Goal: Transaction & Acquisition: Purchase product/service

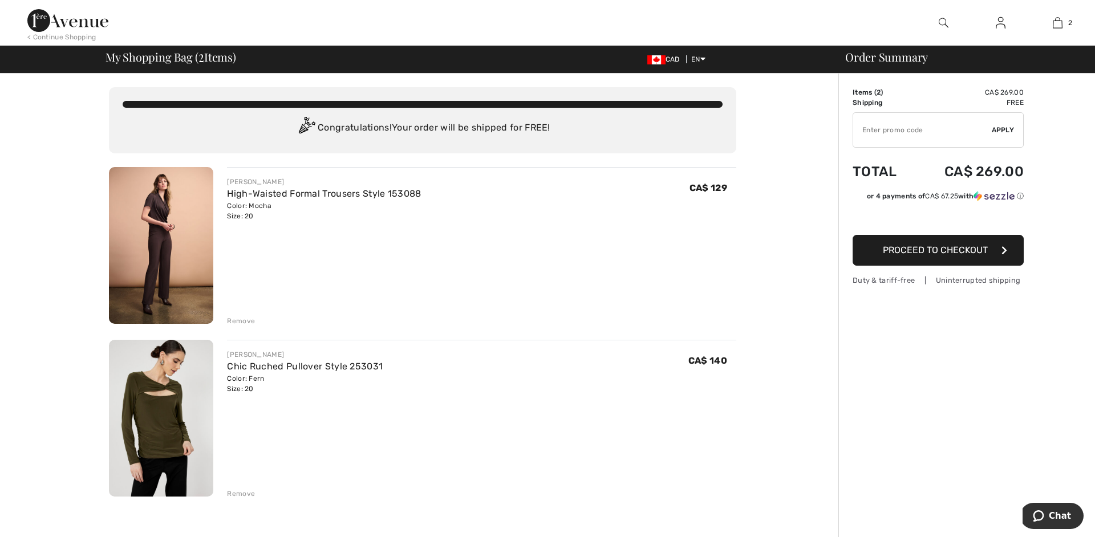
click at [132, 240] on img at bounding box center [161, 245] width 104 height 157
click at [151, 404] on img at bounding box center [161, 418] width 104 height 157
click at [242, 494] on div "Remove" at bounding box center [241, 494] width 28 height 10
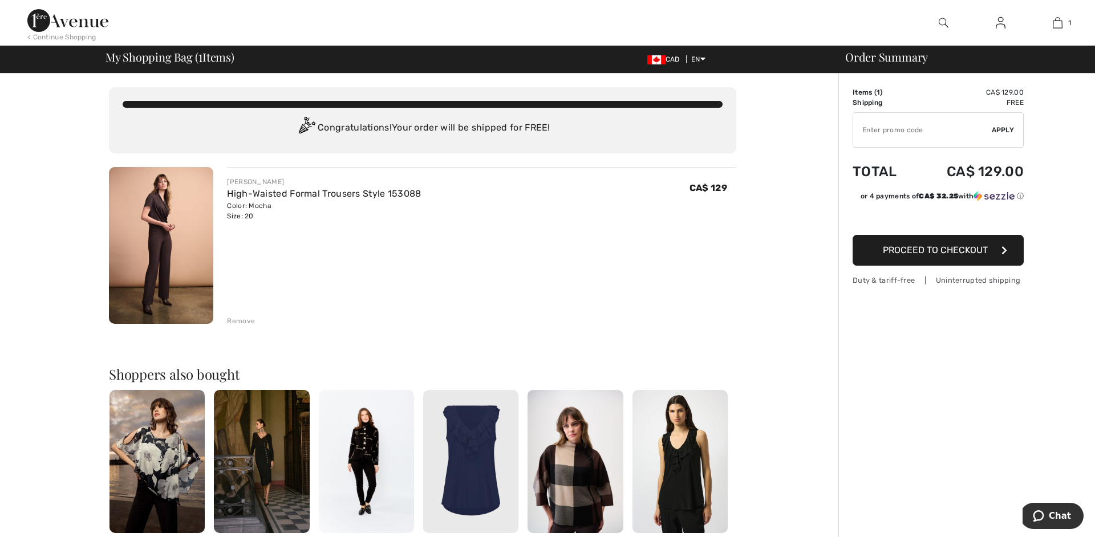
click at [915, 250] on span "Proceed to Checkout" at bounding box center [935, 250] width 105 height 11
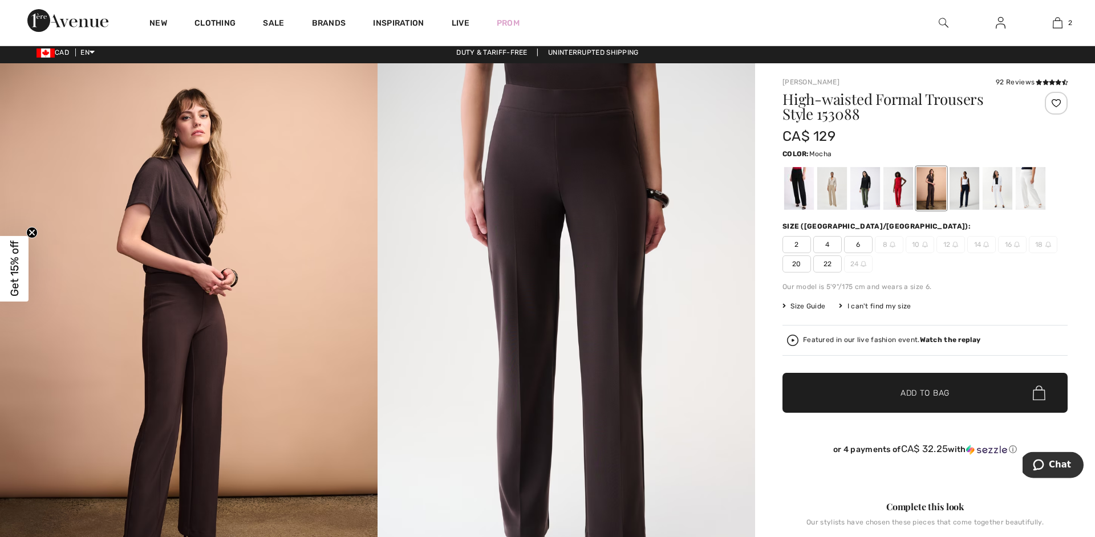
scroll to position [5, 0]
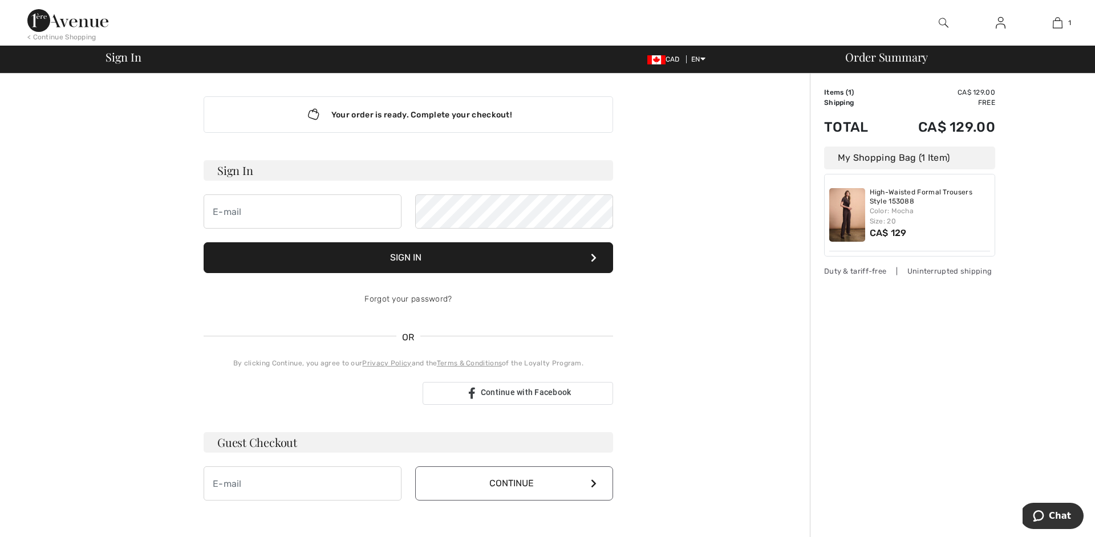
click at [333, 395] on div "Sign in with Google. Opens in new tab" at bounding box center [309, 393] width 210 height 25
click at [994, 25] on link at bounding box center [1000, 23] width 28 height 14
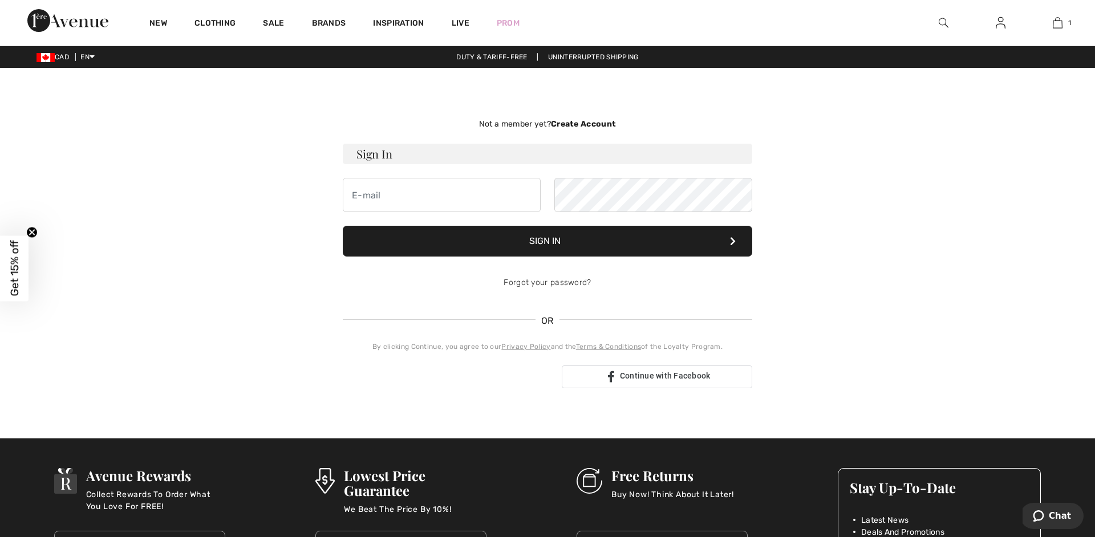
click at [564, 122] on strong "Create Account" at bounding box center [583, 124] width 65 height 10
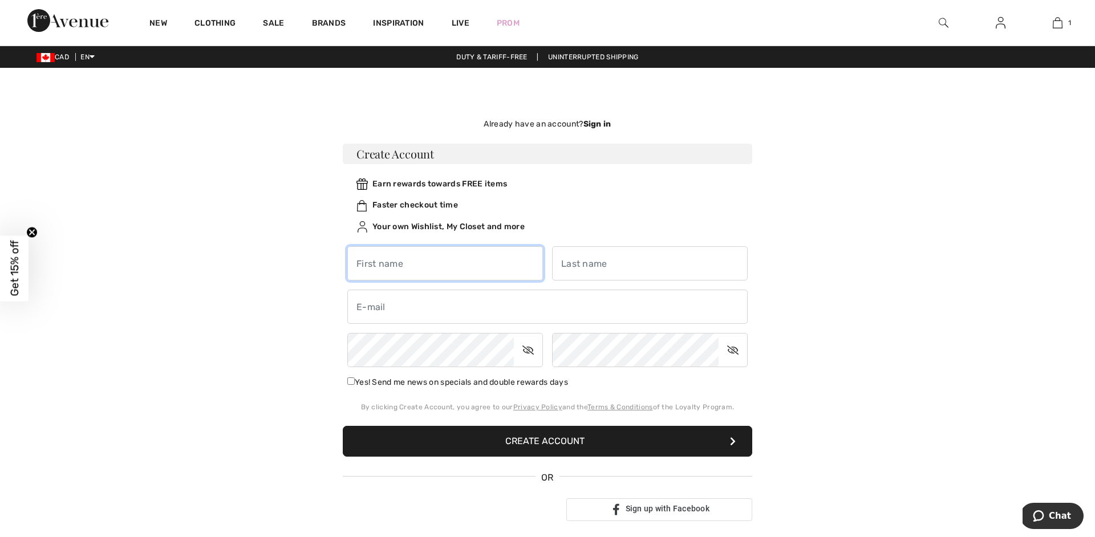
click at [412, 260] on input "text" at bounding box center [445, 263] width 196 height 34
click at [239, 330] on div "Not a member yet? Create Account Sign In Sign In Forgot your password? OR" at bounding box center [547, 319] width 784 height 449
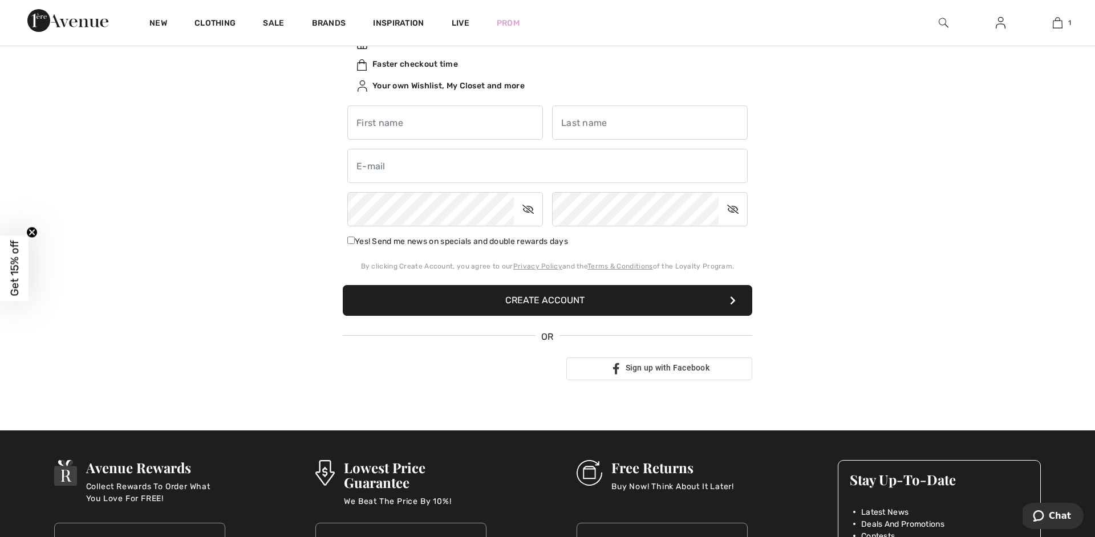
scroll to position [238, 0]
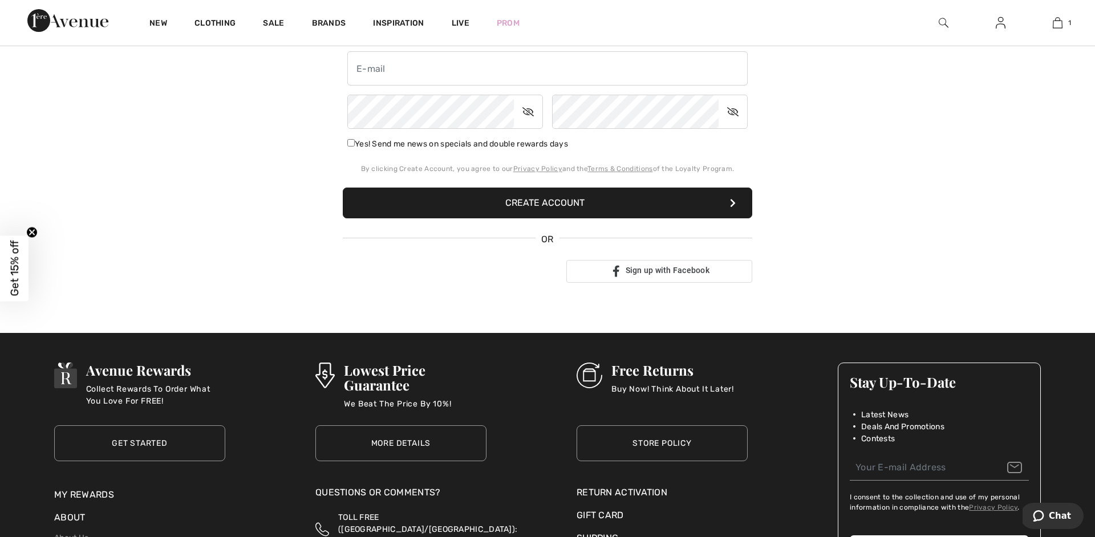
click at [396, 278] on div "Sign in with Google. Opens in new tab" at bounding box center [448, 271] width 210 height 25
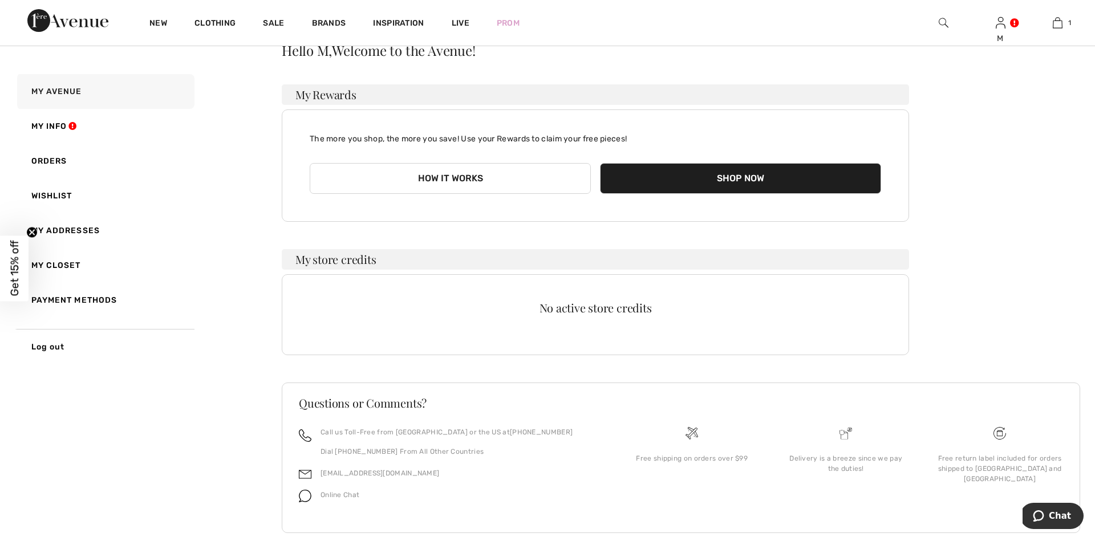
scroll to position [68, 0]
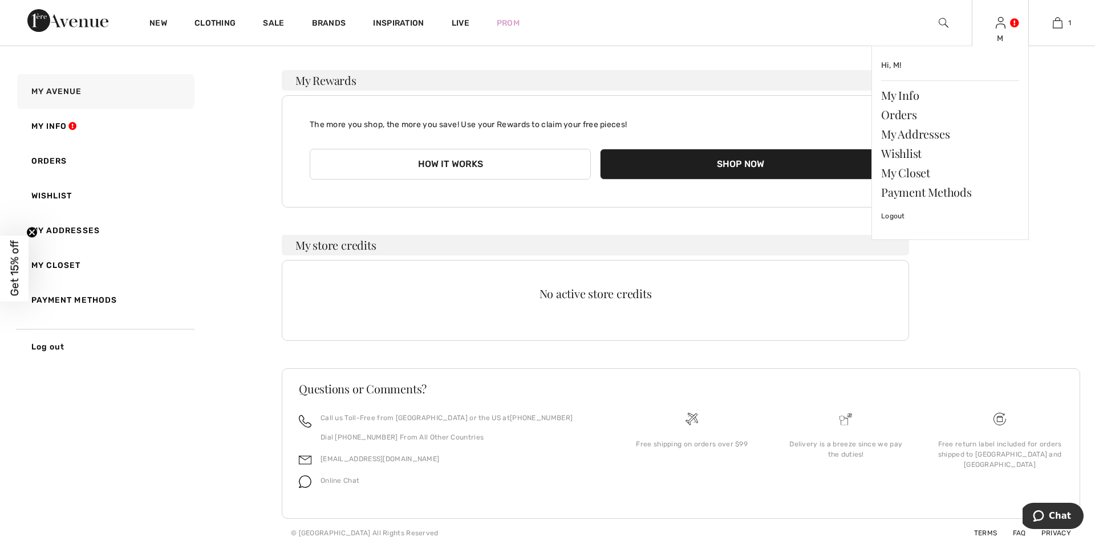
click at [1005, 22] on link at bounding box center [1000, 22] width 10 height 11
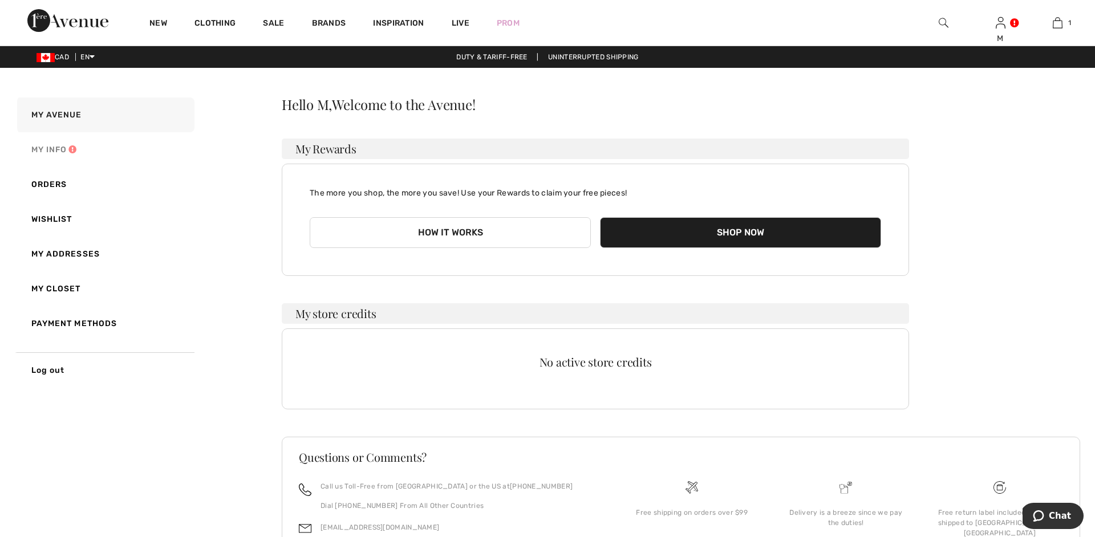
click at [57, 148] on link "My Info" at bounding box center [105, 149] width 180 height 35
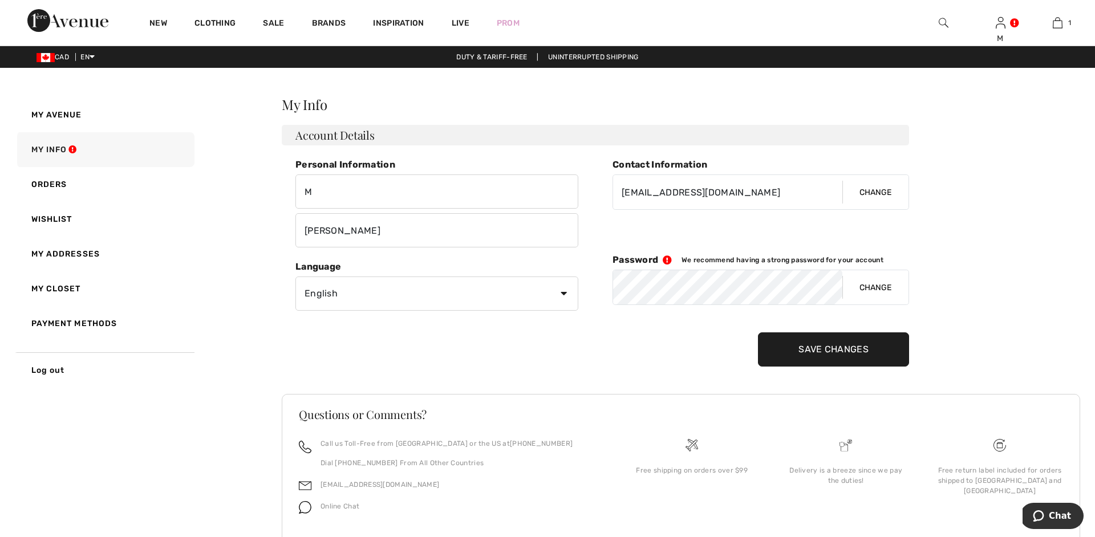
scroll to position [36, 0]
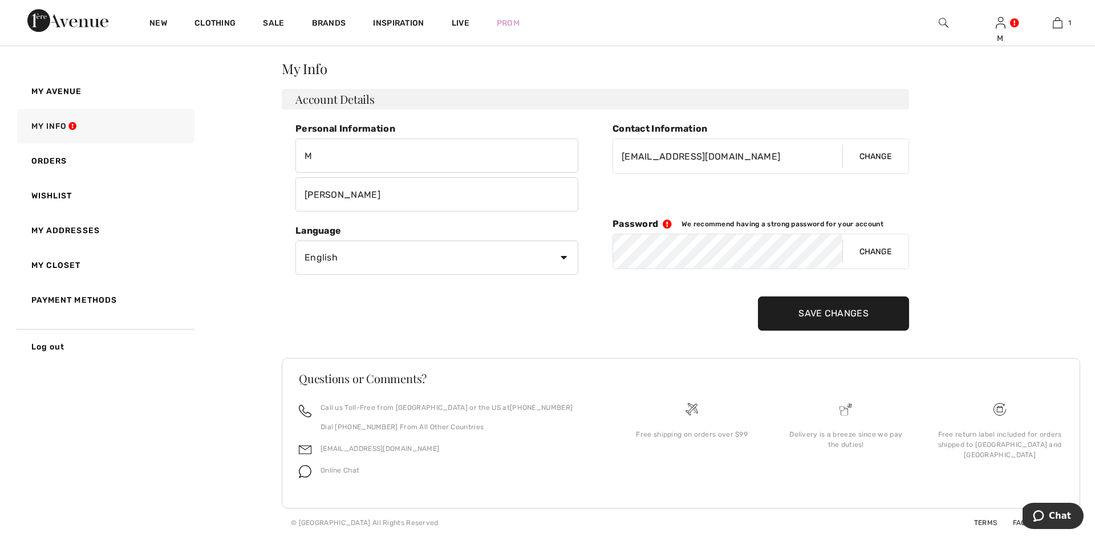
click at [880, 251] on button "Change" at bounding box center [875, 251] width 66 height 34
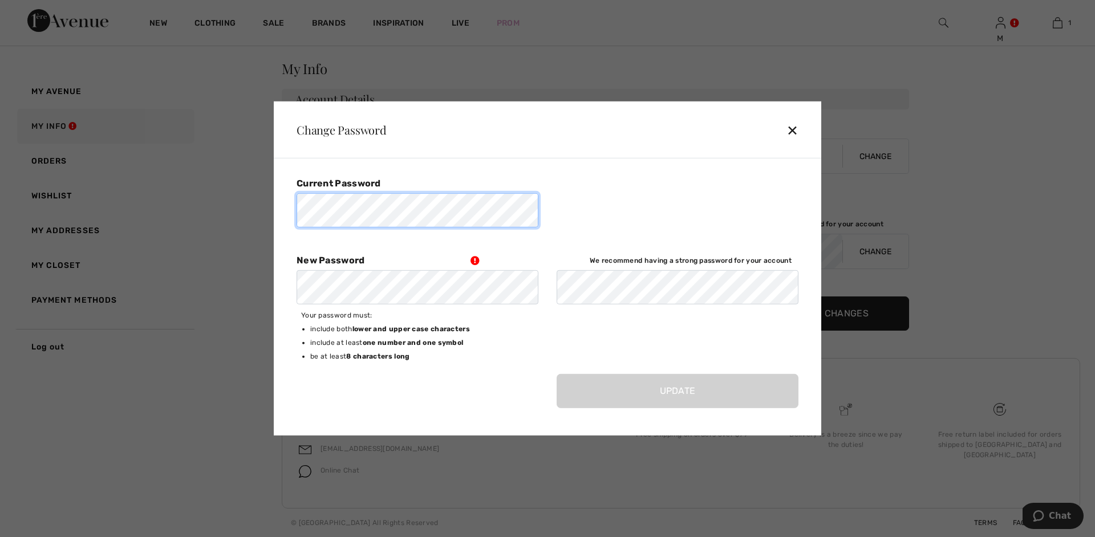
click at [0, 536] on com-1password-button at bounding box center [0, 537] width 0 height 0
click at [390, 359] on b "8 characters long" at bounding box center [377, 356] width 63 height 8
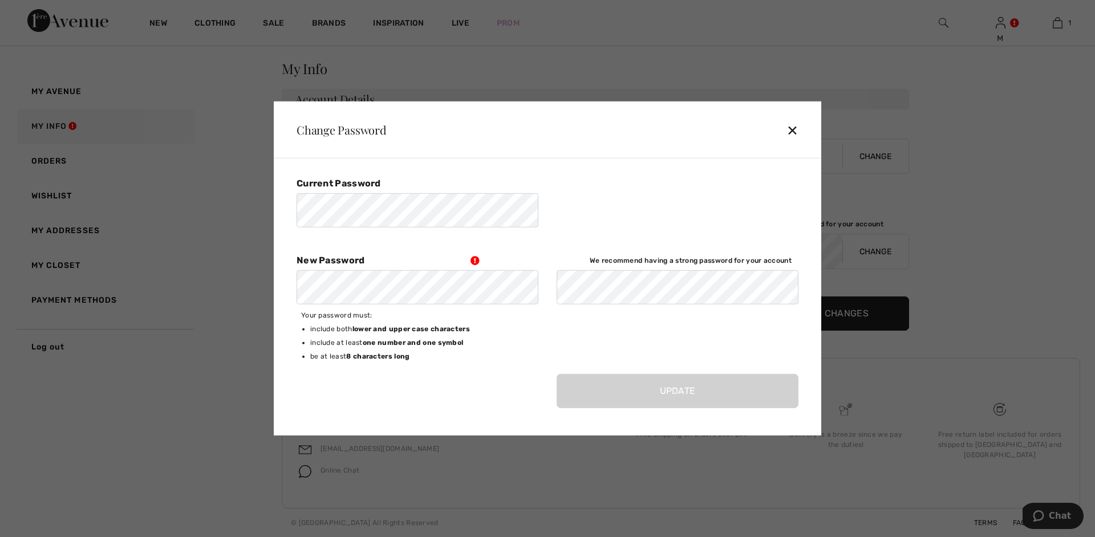
click at [791, 131] on div "✕" at bounding box center [796, 130] width 21 height 24
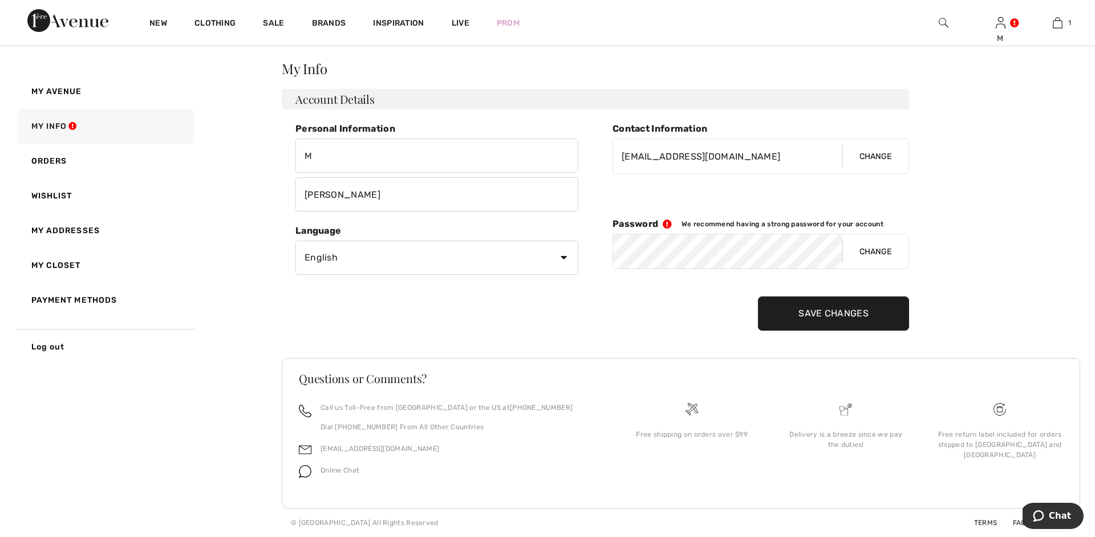
click at [522, 302] on div "Personal Information M Baljko Contact Information mbaljko@gmail.com Change Lang…" at bounding box center [430, 227] width 296 height 208
click at [517, 324] on div "Personal Information M Baljko Contact Information mbaljko@gmail.com Change Lang…" at bounding box center [430, 227] width 296 height 208
click at [97, 303] on link "Payment Methods" at bounding box center [105, 300] width 180 height 35
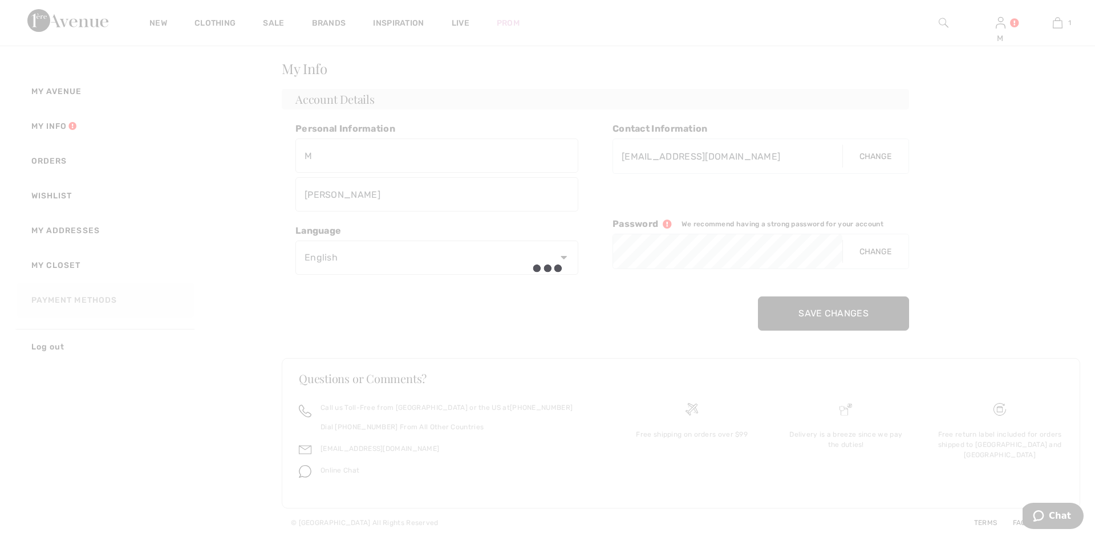
scroll to position [0, 0]
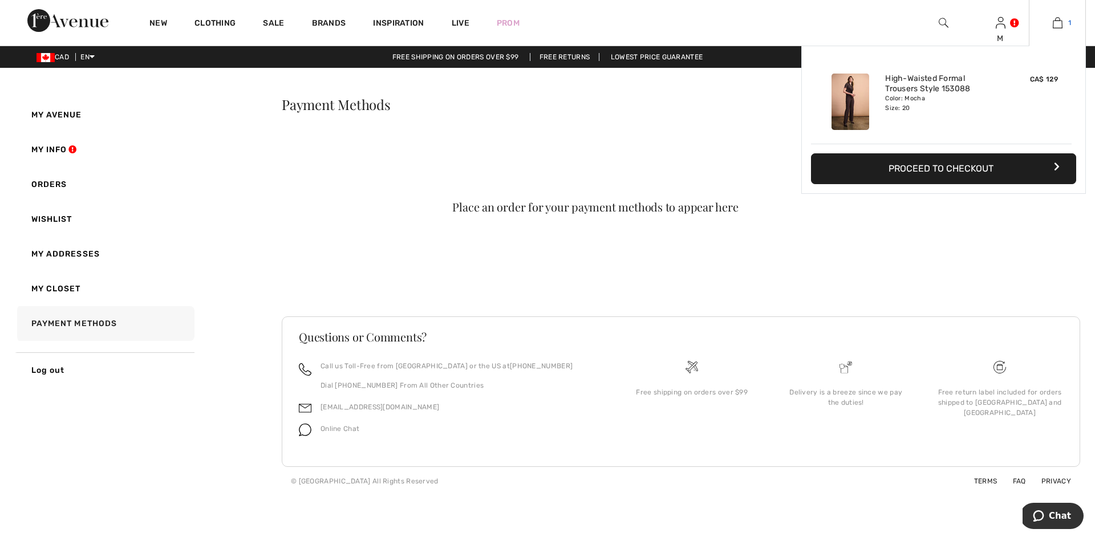
click at [1059, 23] on img at bounding box center [1057, 23] width 10 height 14
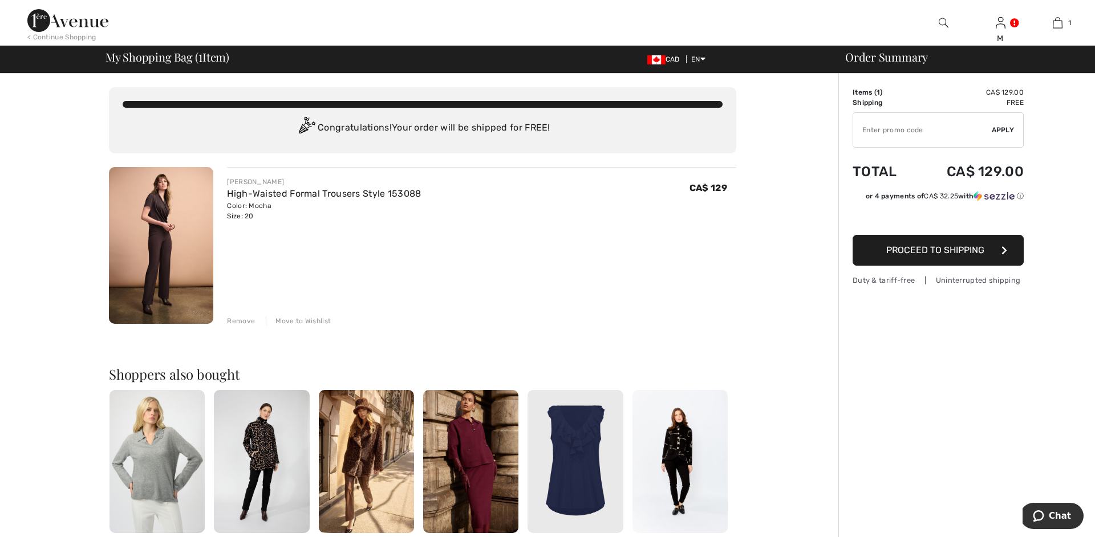
click at [934, 250] on span "Proceed to Shipping" at bounding box center [935, 250] width 98 height 11
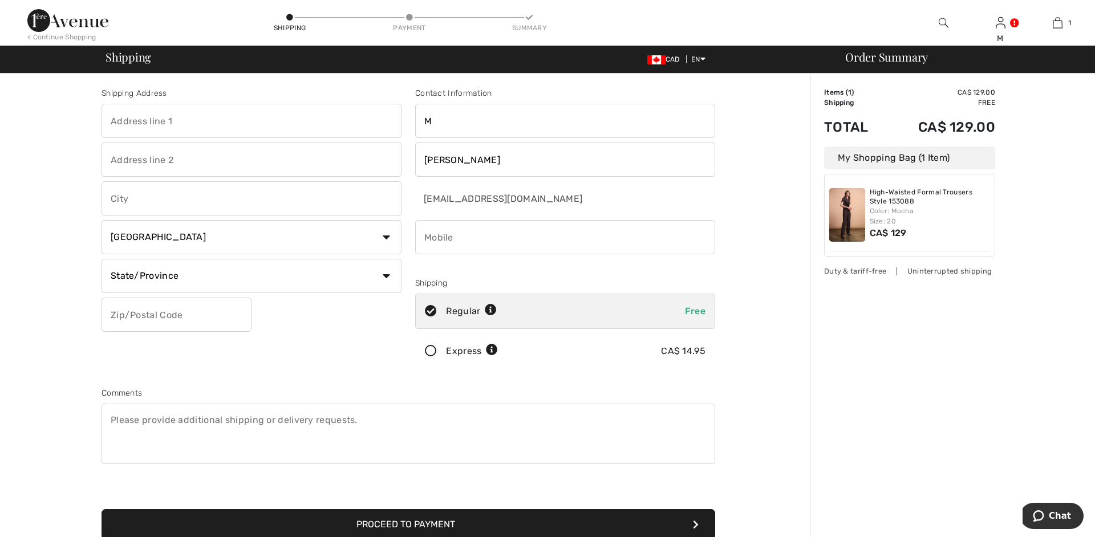
click at [159, 120] on input "text" at bounding box center [251, 121] width 300 height 34
type input "146 CHARLTON BOULEVARD"
type input "TORONTO"
select select "ON"
type input "M2R2J1"
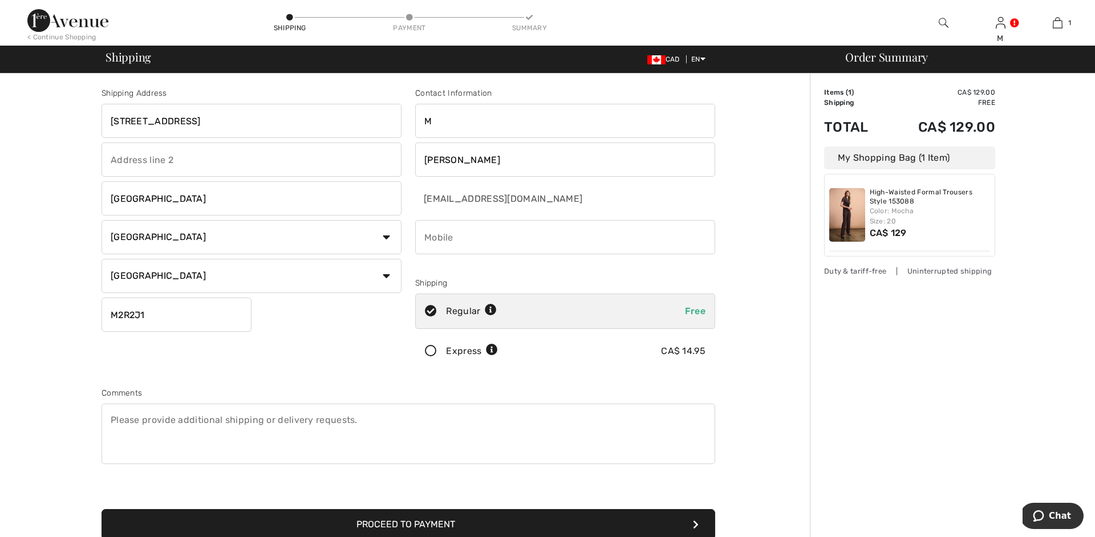
type input "MELANIE"
type input "BALJKO"
drag, startPoint x: 515, startPoint y: 235, endPoint x: 270, endPoint y: 234, distance: 245.1
click at [415, 234] on input "phone" at bounding box center [565, 237] width 300 height 34
type input "6472226354"
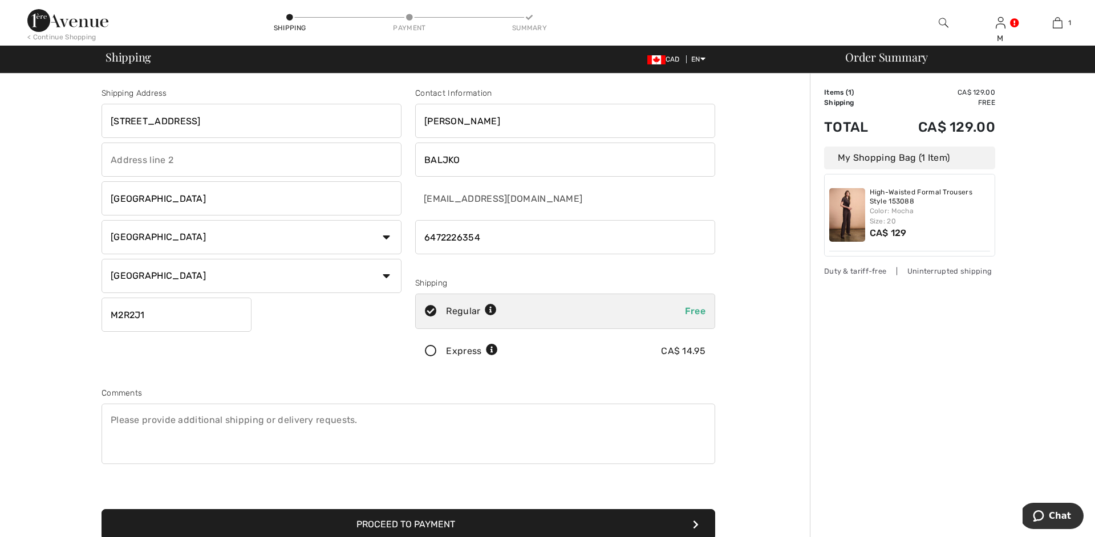
click at [235, 328] on input "M2R2J1" at bounding box center [176, 315] width 150 height 34
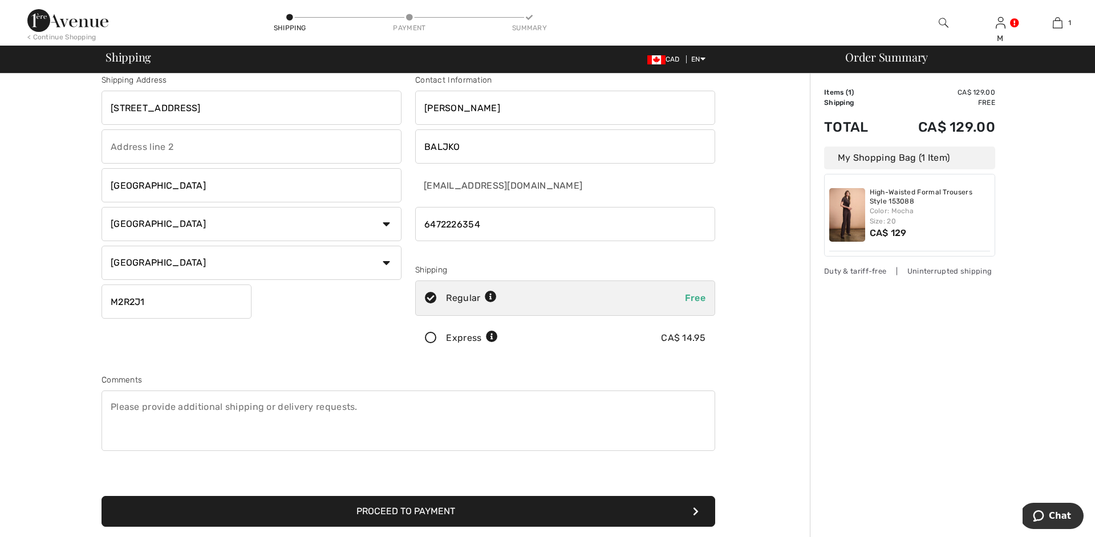
scroll to position [14, 0]
click at [331, 343] on div "Shipping Address 146 CHARLTON BOULEVARD TORONTO Country Canada United States Af…" at bounding box center [252, 217] width 314 height 286
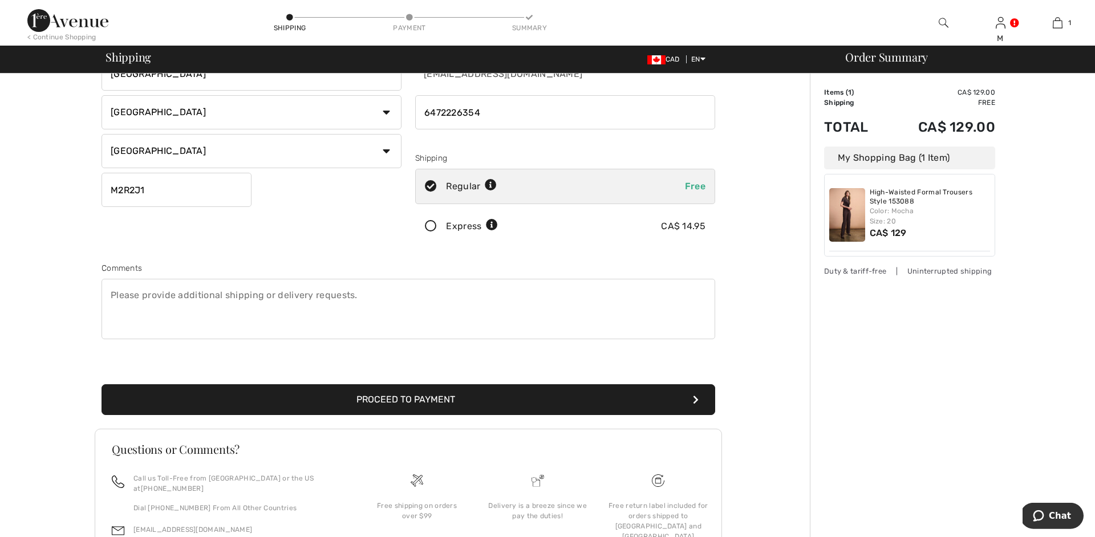
scroll to position [193, 0]
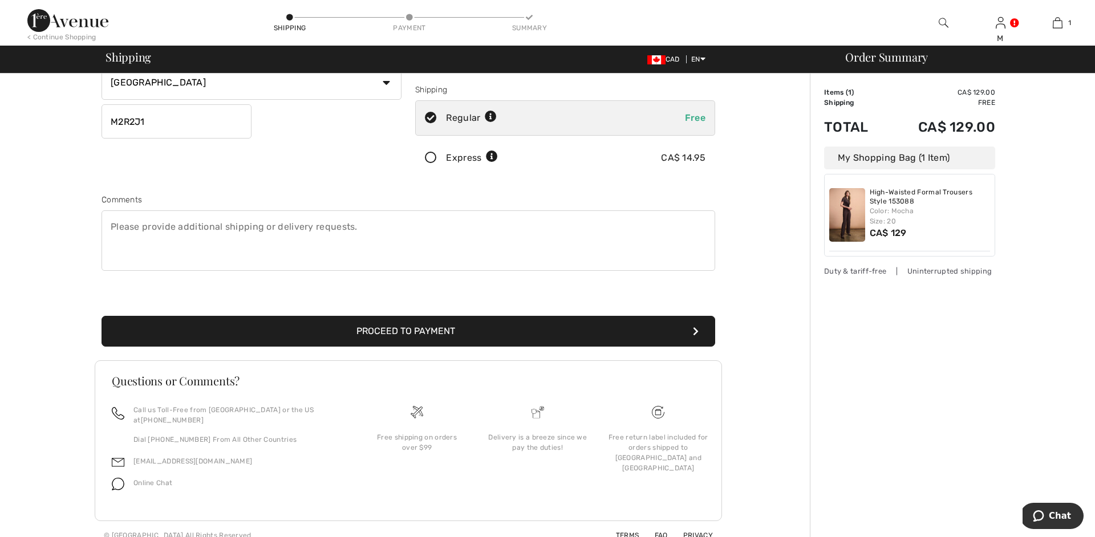
click at [379, 335] on button "Proceed to Payment" at bounding box center [407, 331] width 613 height 31
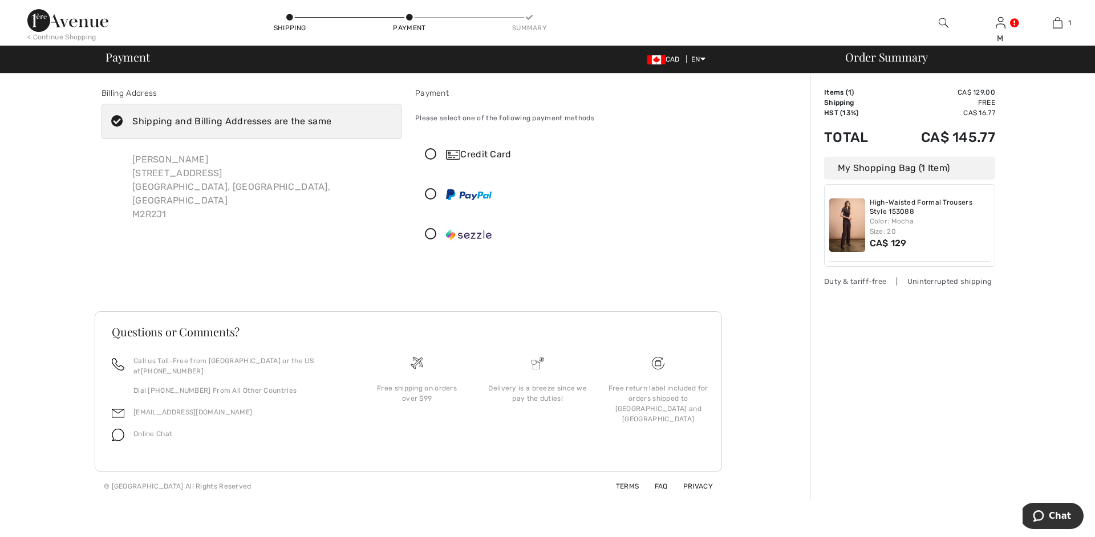
click at [432, 154] on icon at bounding box center [431, 155] width 30 height 12
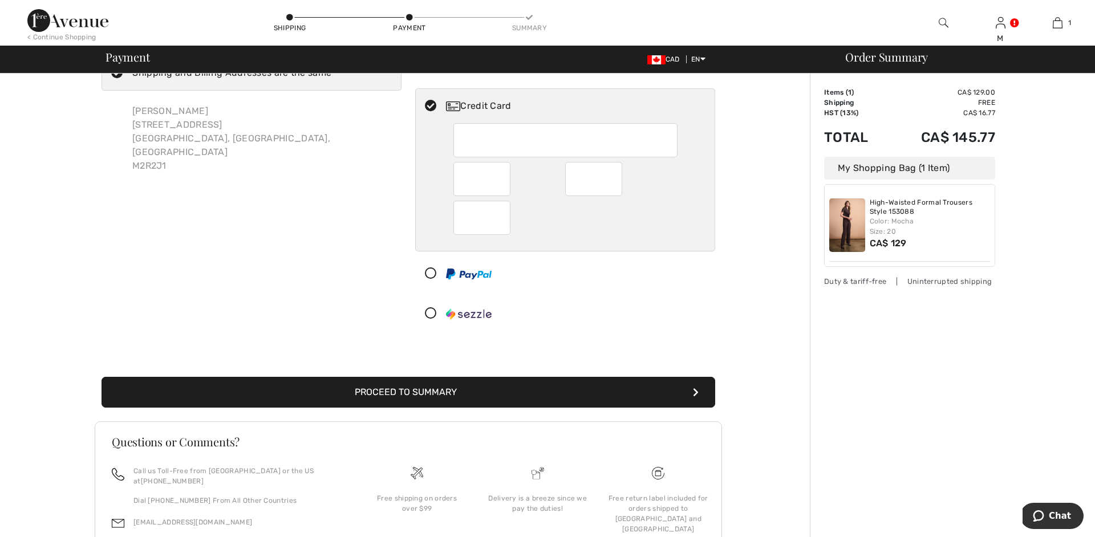
scroll to position [50, 0]
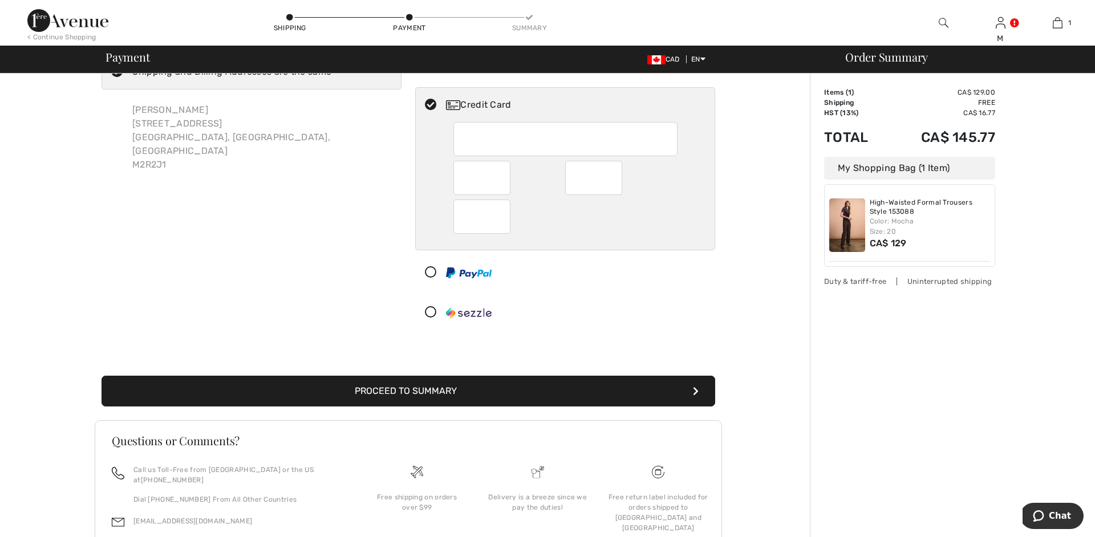
click at [404, 398] on button "Proceed to Summary" at bounding box center [407, 391] width 613 height 31
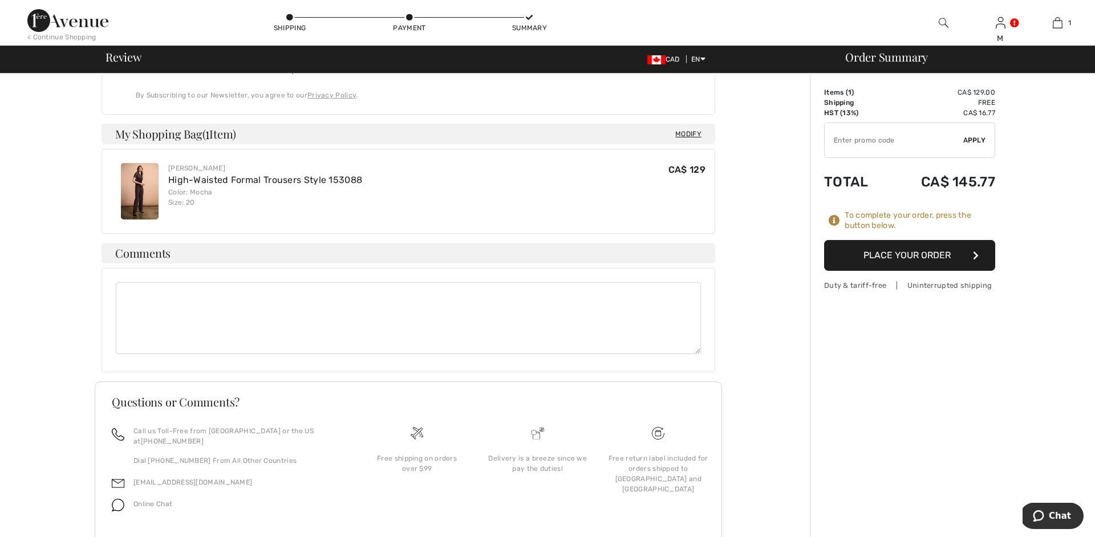
scroll to position [387, 0]
click at [906, 263] on button "Place Your Order" at bounding box center [909, 255] width 171 height 31
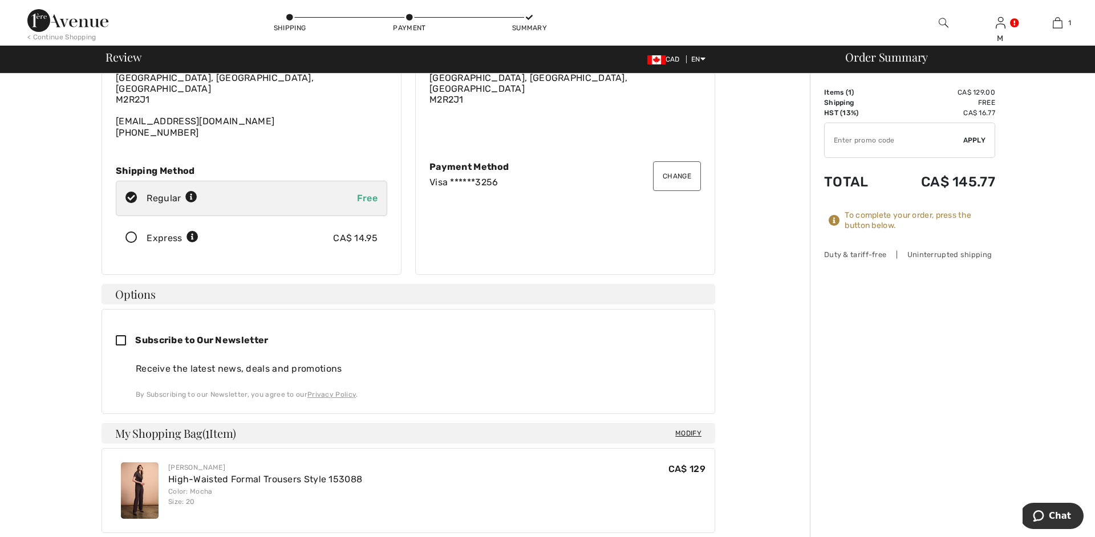
scroll to position [86, 0]
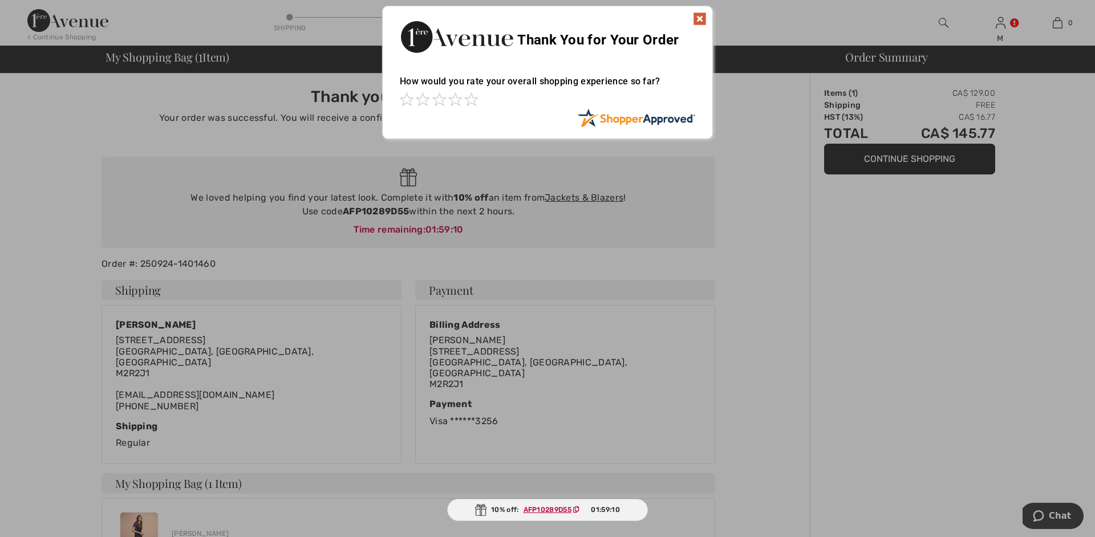
click at [699, 20] on img at bounding box center [700, 19] width 14 height 14
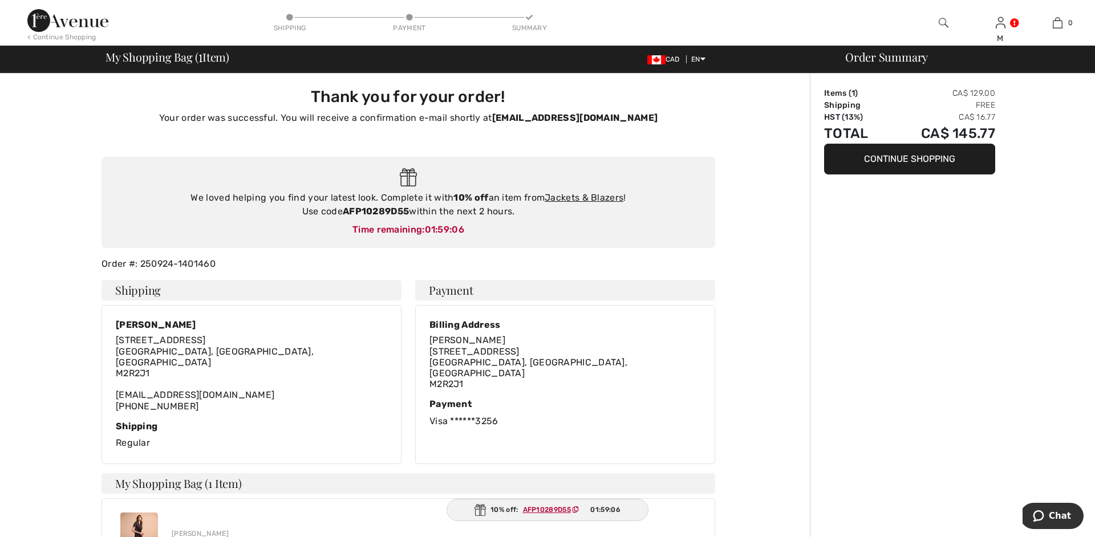
click at [894, 161] on button "Continue Shopping" at bounding box center [909, 159] width 171 height 31
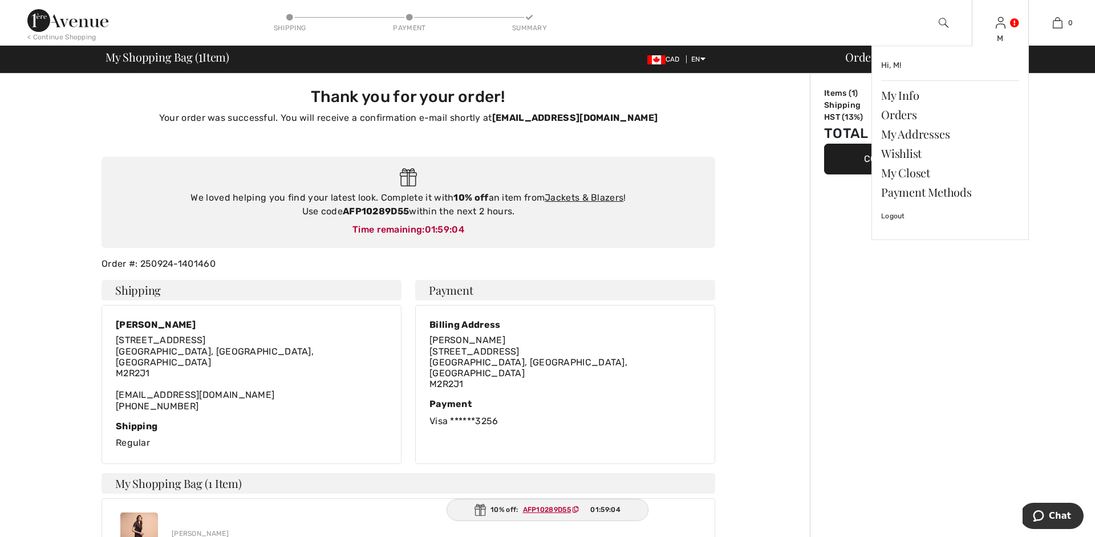
click at [1004, 27] on img at bounding box center [1000, 23] width 10 height 14
click at [896, 117] on link "Orders" at bounding box center [950, 114] width 138 height 19
